Goal: Task Accomplishment & Management: Manage account settings

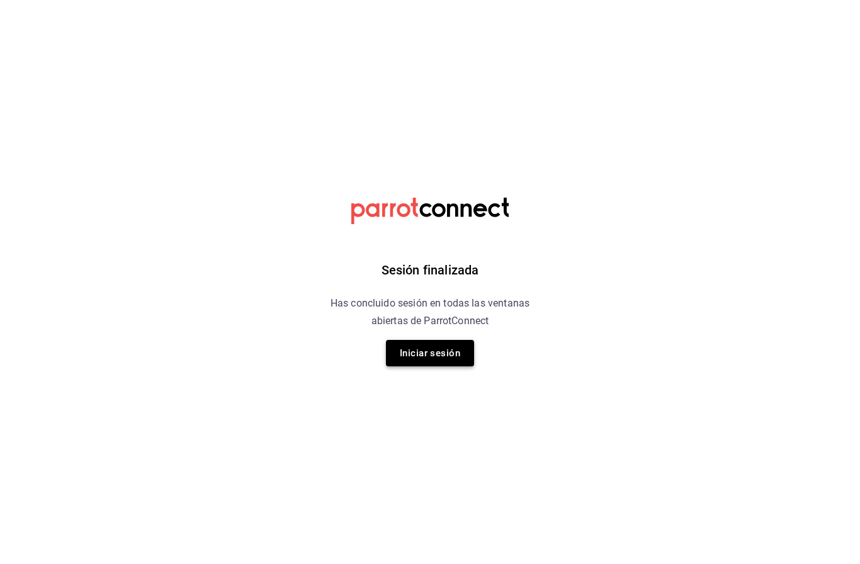
click at [442, 353] on button "Iniciar sesión" at bounding box center [430, 353] width 88 height 26
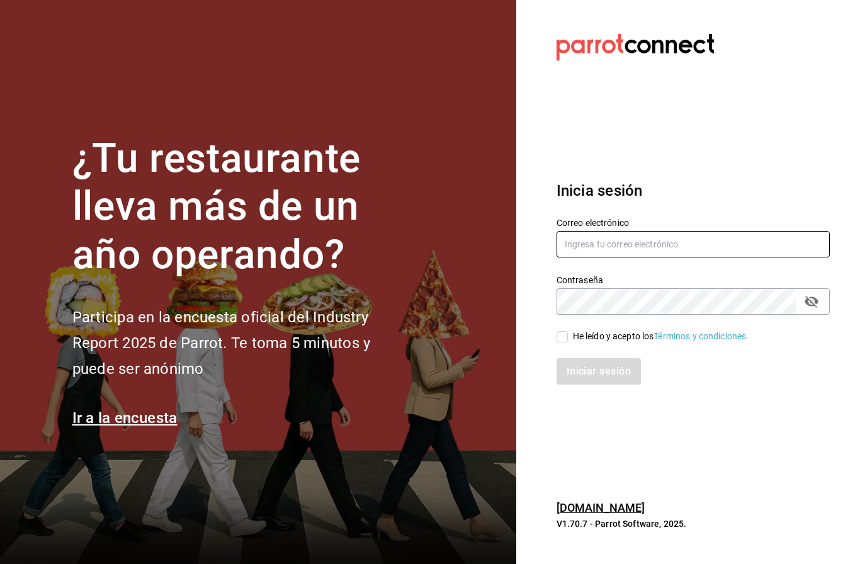
click at [619, 257] on input "text" at bounding box center [692, 244] width 273 height 26
type input "[EMAIL_ADDRESS][DOMAIN_NAME]"
click at [566, 342] on input "He leído y acepto los Términos y condiciones." at bounding box center [561, 336] width 11 height 11
checkbox input "true"
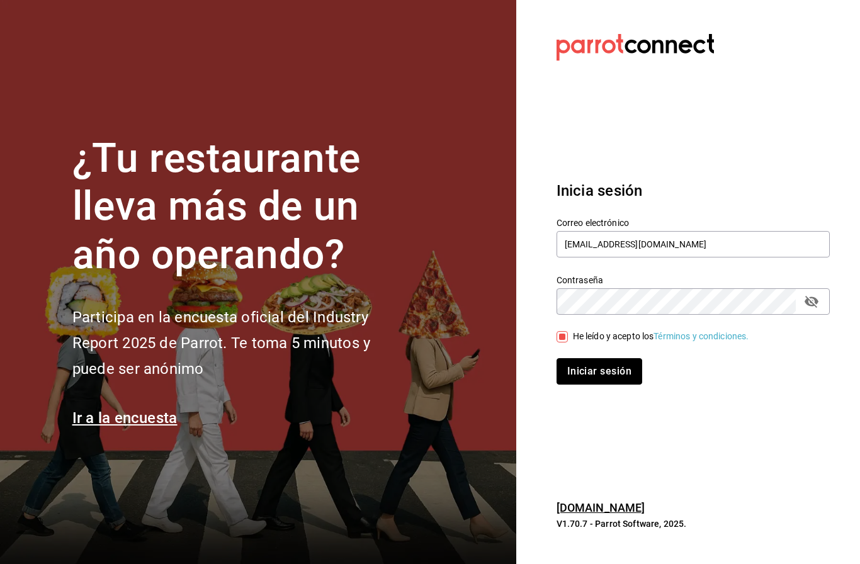
click at [595, 384] on button "Iniciar sesión" at bounding box center [599, 371] width 86 height 26
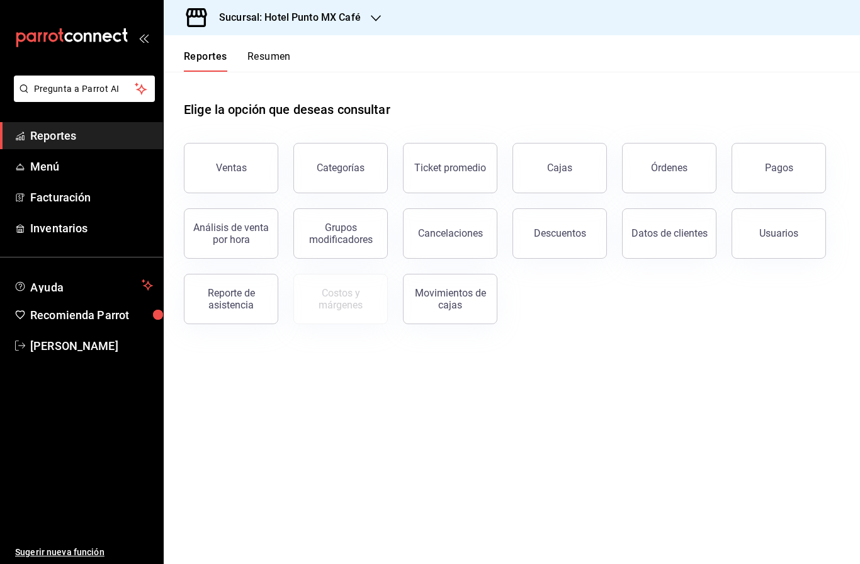
click at [232, 164] on div "Ventas" at bounding box center [231, 168] width 31 height 12
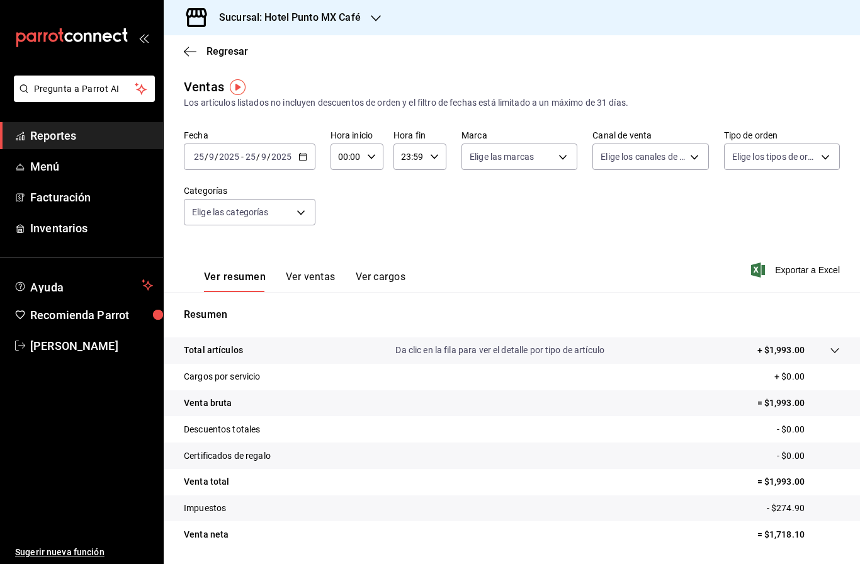
click at [353, 18] on h3 "Sucursal: Hotel Punto MX Café" at bounding box center [285, 17] width 152 height 15
click at [289, 79] on div "Hotel Punto Mx" at bounding box center [258, 82] width 169 height 13
click at [314, 271] on button "Ver ventas" at bounding box center [311, 281] width 50 height 21
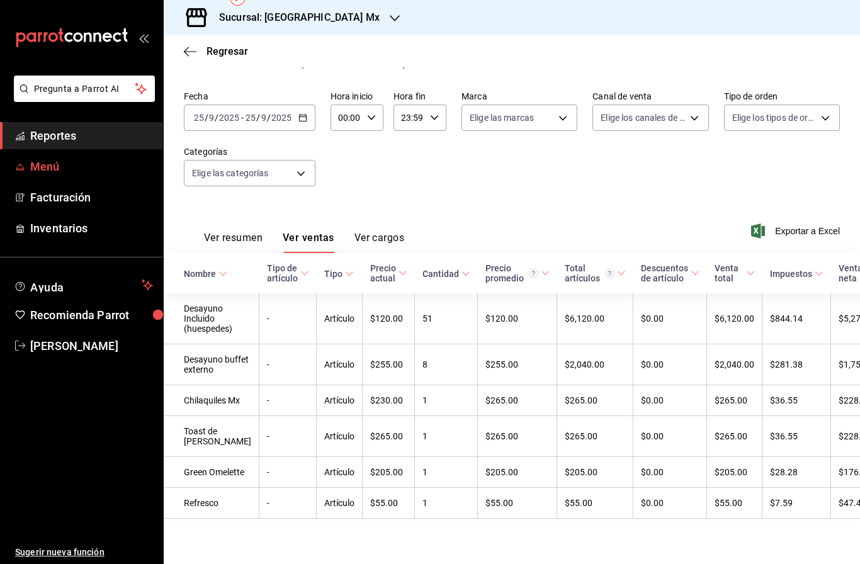
click at [61, 170] on span "Menú" at bounding box center [91, 166] width 123 height 17
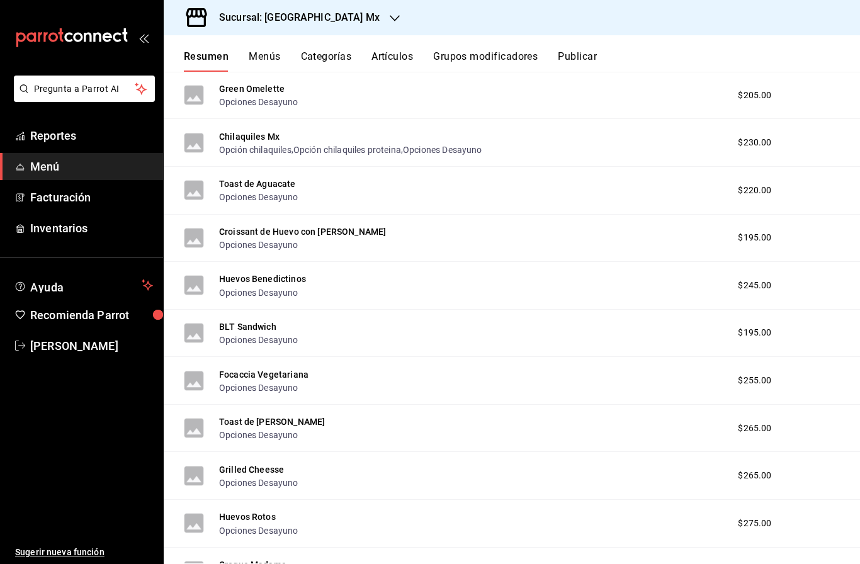
scroll to position [739, 0]
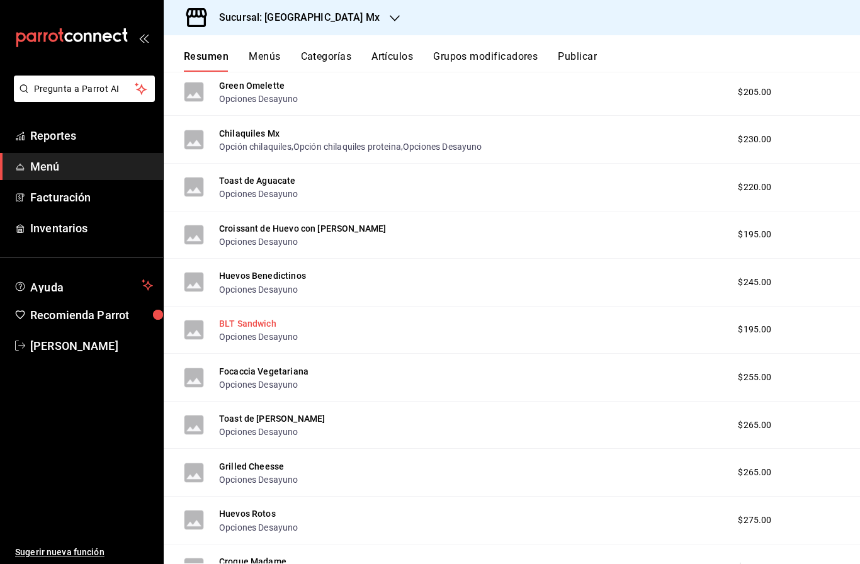
click at [245, 317] on button "BLT Sandwich" at bounding box center [247, 323] width 57 height 13
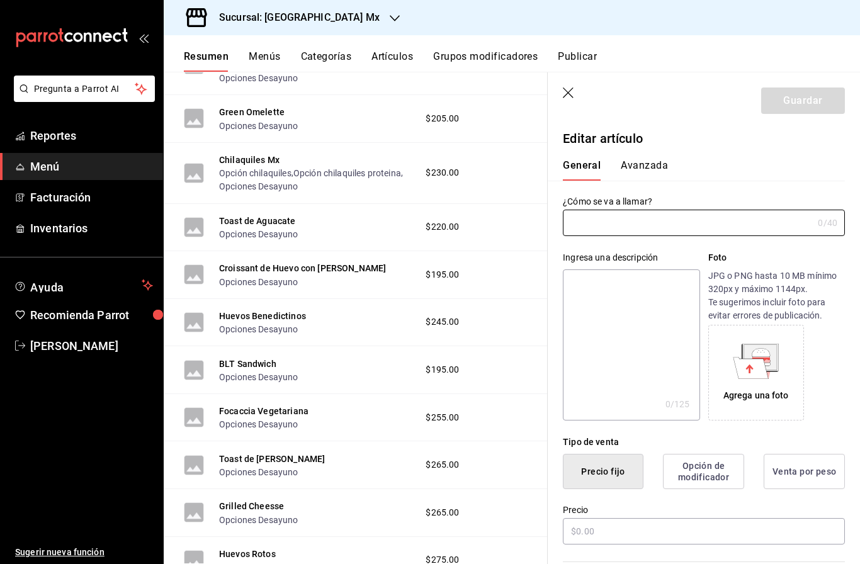
type input "BLT Sandwich"
type input "AR-1709904639500"
type input "$195.00"
click at [561, 96] on header "Guardar" at bounding box center [703, 98] width 312 height 52
click at [566, 91] on icon "button" at bounding box center [568, 92] width 11 height 11
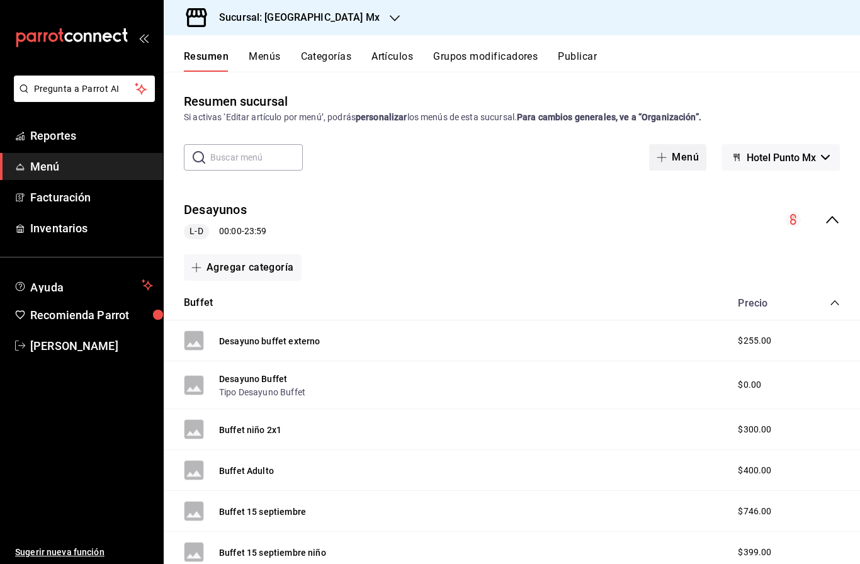
click at [688, 144] on button "Menú" at bounding box center [677, 157] width 57 height 26
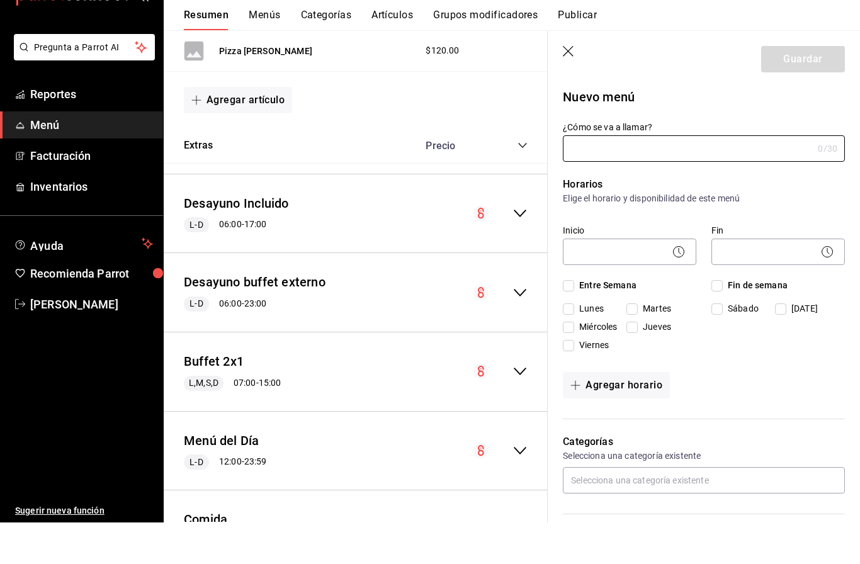
scroll to position [1331, 0]
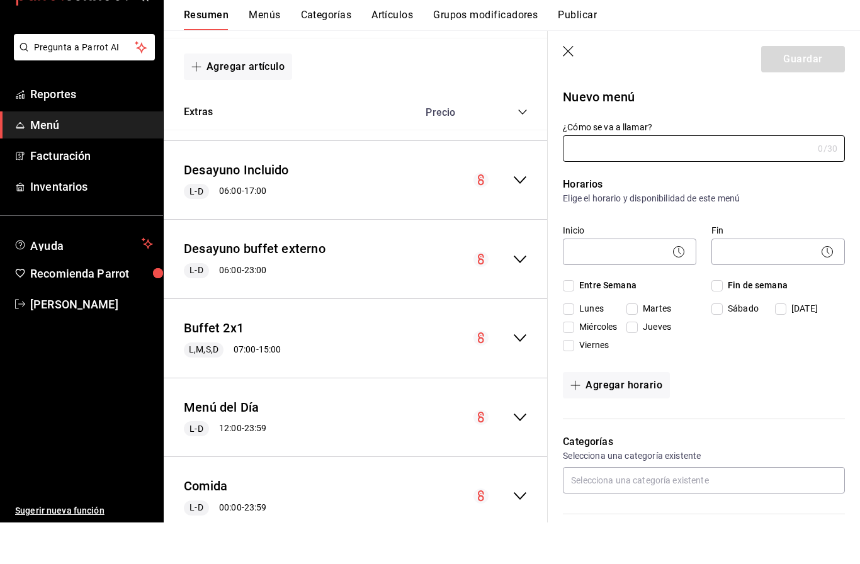
click at [565, 72] on main "Resumen sucursal Si activas ‘Editar artículo por menú’, podrás personalizar los…" at bounding box center [512, 318] width 696 height 492
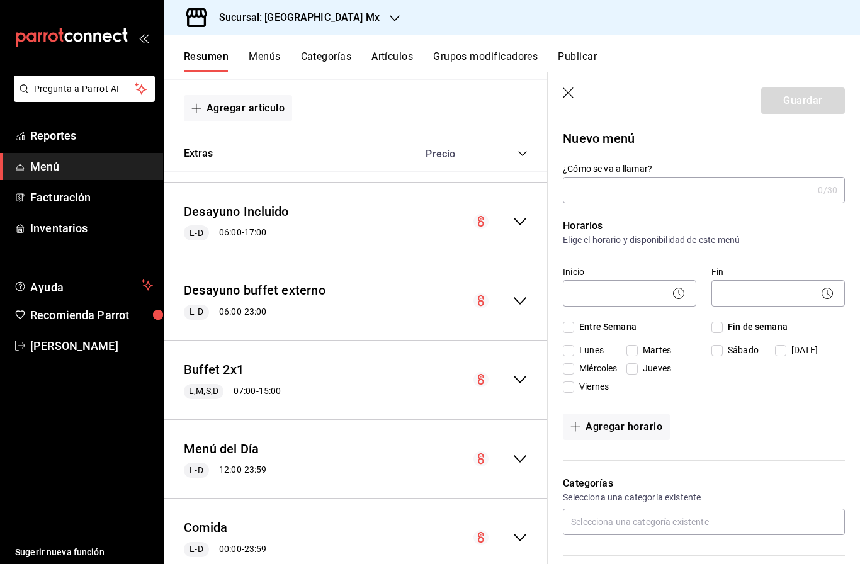
click at [569, 91] on icon "button" at bounding box center [568, 92] width 11 height 11
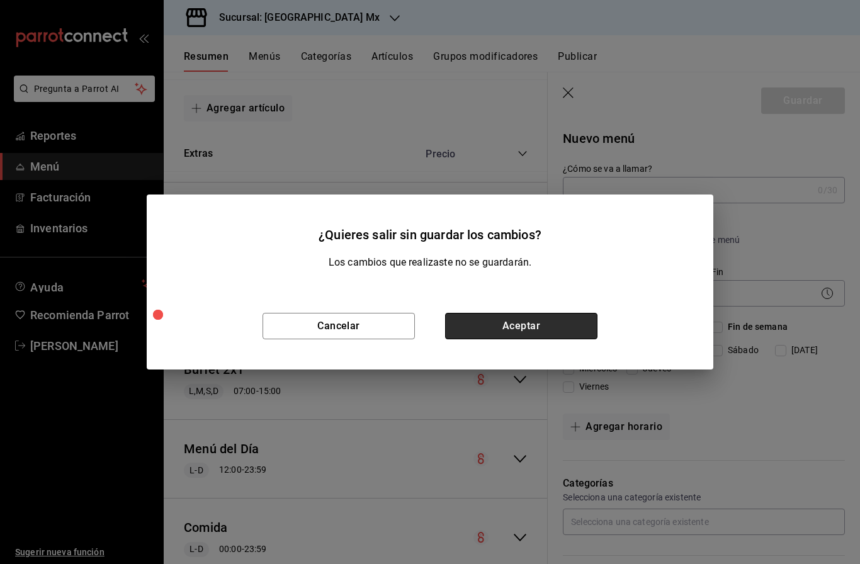
click at [503, 333] on button "Aceptar" at bounding box center [521, 326] width 152 height 26
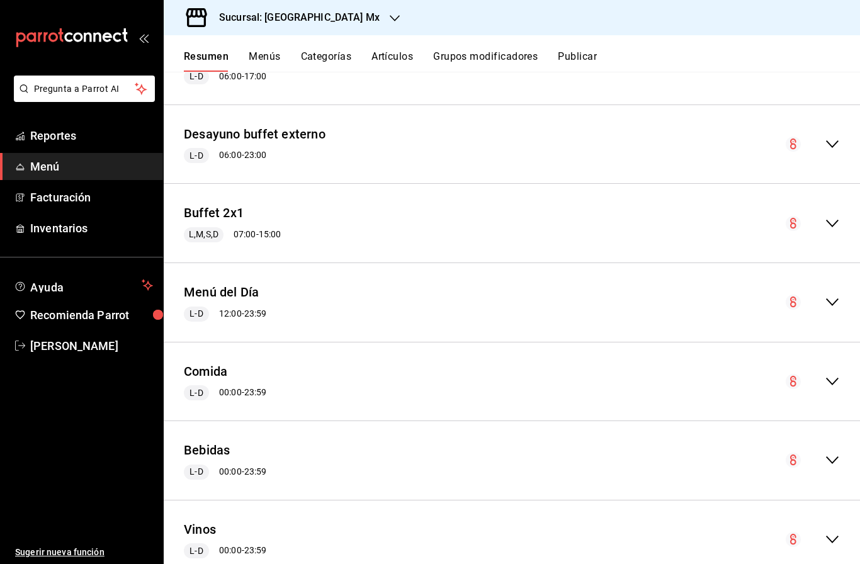
scroll to position [1448, 0]
click at [840, 352] on div "Comida L-D 00:00 - 23:59" at bounding box center [512, 381] width 696 height 59
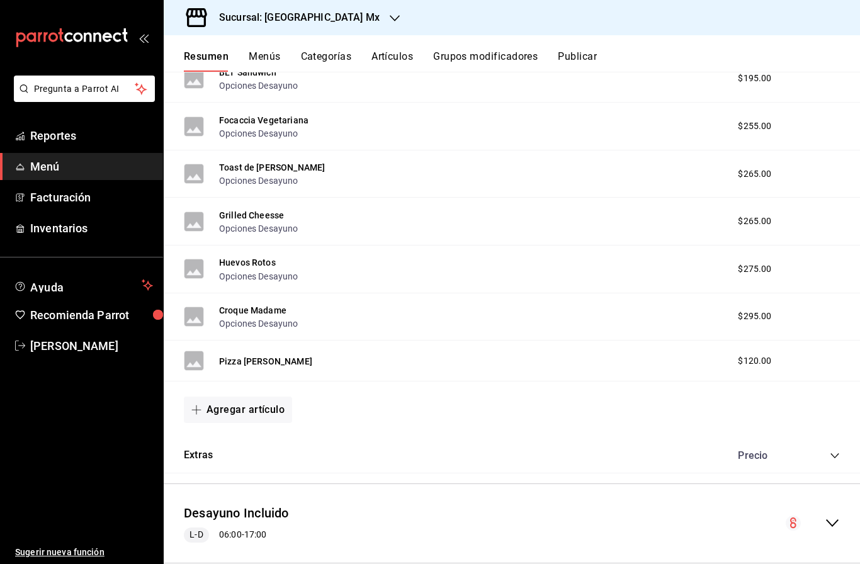
scroll to position [987, 0]
